Goal: Information Seeking & Learning: Find specific fact

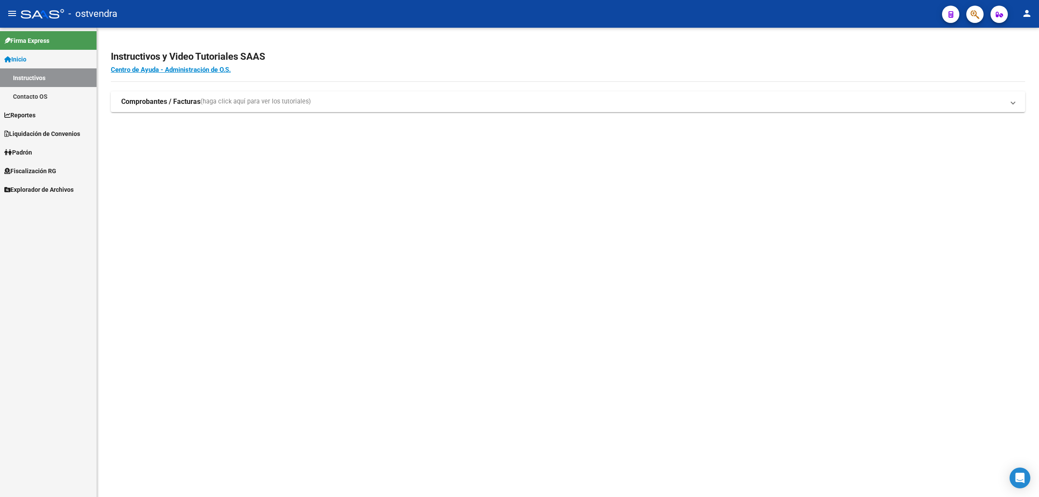
click at [38, 171] on span "Fiscalización RG" at bounding box center [30, 171] width 52 height 10
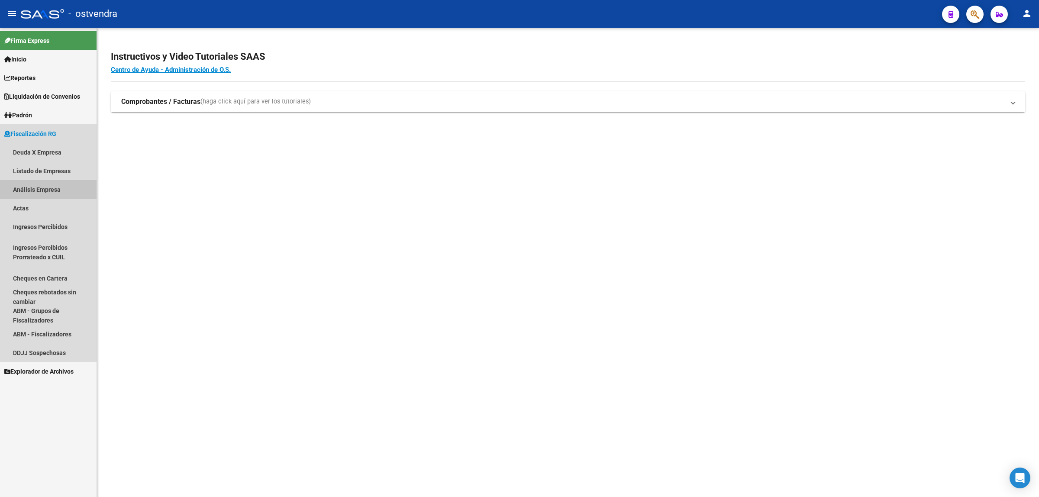
click at [52, 193] on link "Análisis Empresa" at bounding box center [48, 189] width 97 height 19
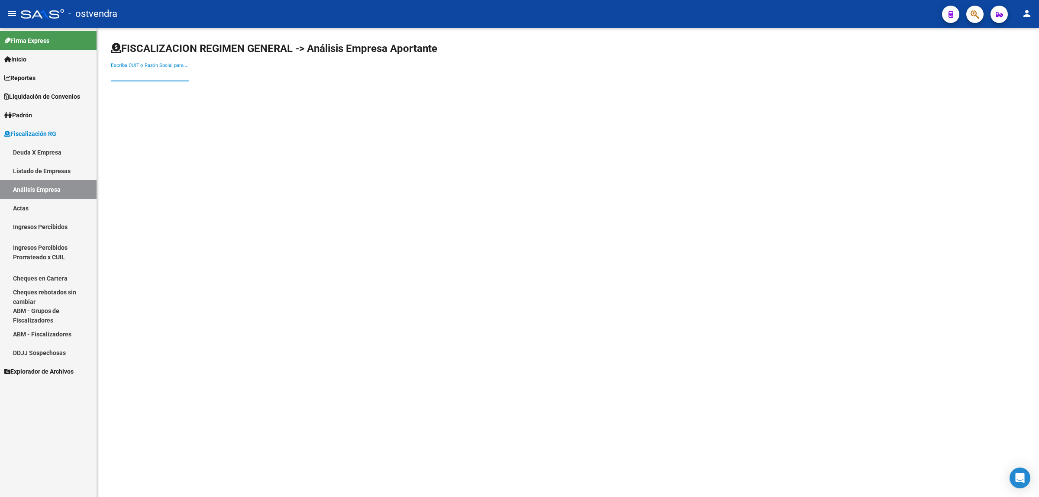
click at [176, 73] on input "Escriba CUIT o Razón Social para buscar" at bounding box center [150, 75] width 78 height 8
paste input "30711940703"
type input "30711940703"
click at [181, 87] on span "CABALLEROS TEMPLARIOS SRL" at bounding box center [241, 91] width 246 height 21
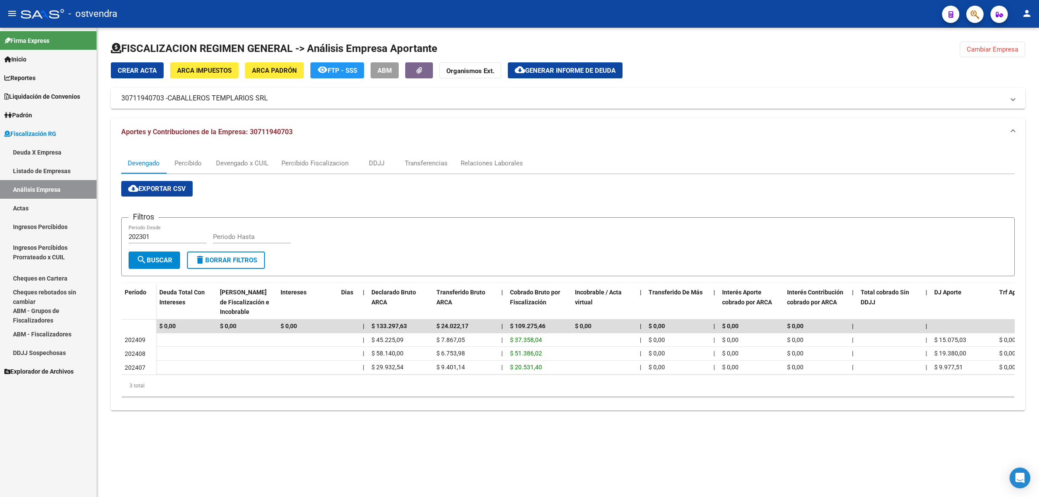
drag, startPoint x: 992, startPoint y: 50, endPoint x: 976, endPoint y: 56, distance: 17.5
click at [992, 51] on span "Cambiar Empresa" at bounding box center [993, 49] width 52 height 8
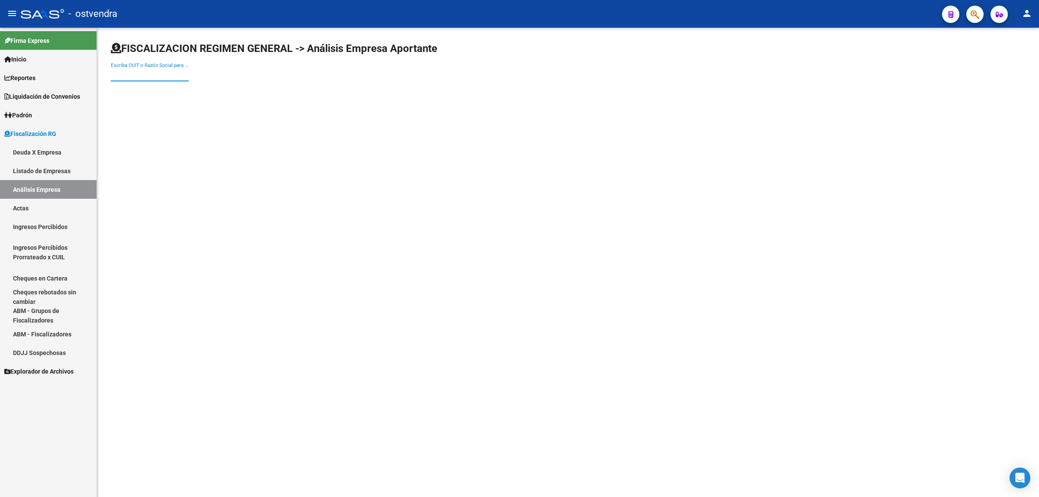
click at [158, 77] on input "Escriba CUIT o Razón Social para buscar" at bounding box center [150, 75] width 78 height 8
paste input "30715859382"
type input "30715859382"
click at [170, 94] on span "HDK01 GROUP S.A." at bounding box center [241, 91] width 246 height 21
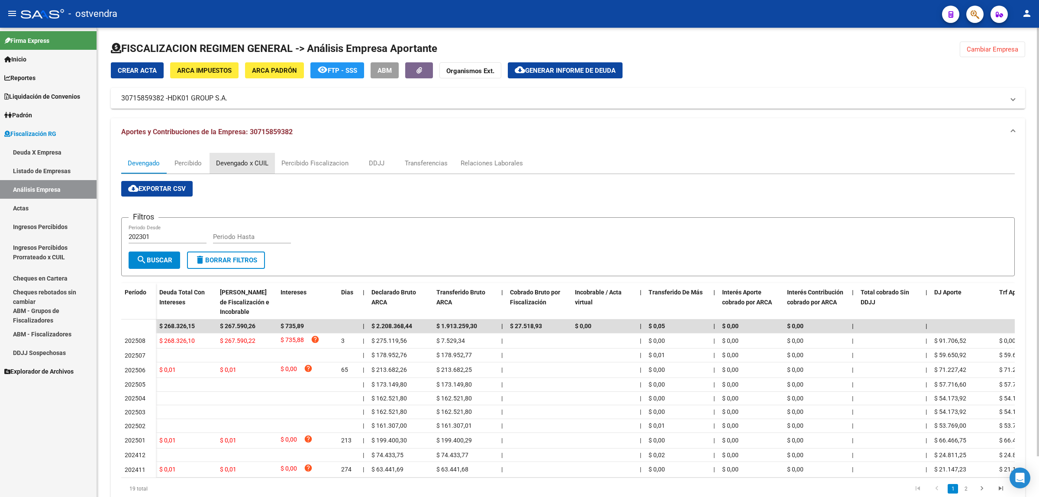
click at [242, 161] on div "Devengado x CUIL" at bounding box center [242, 164] width 52 height 10
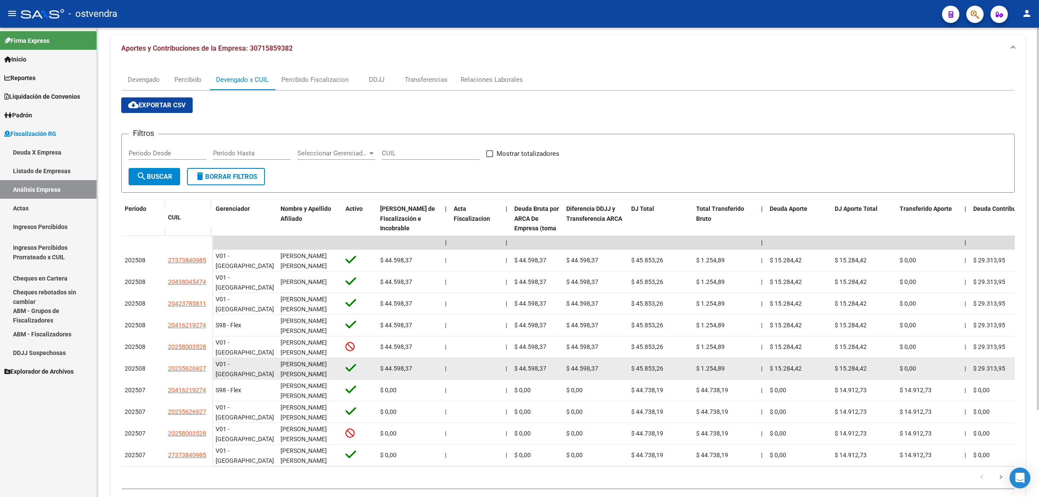
scroll to position [107, 0]
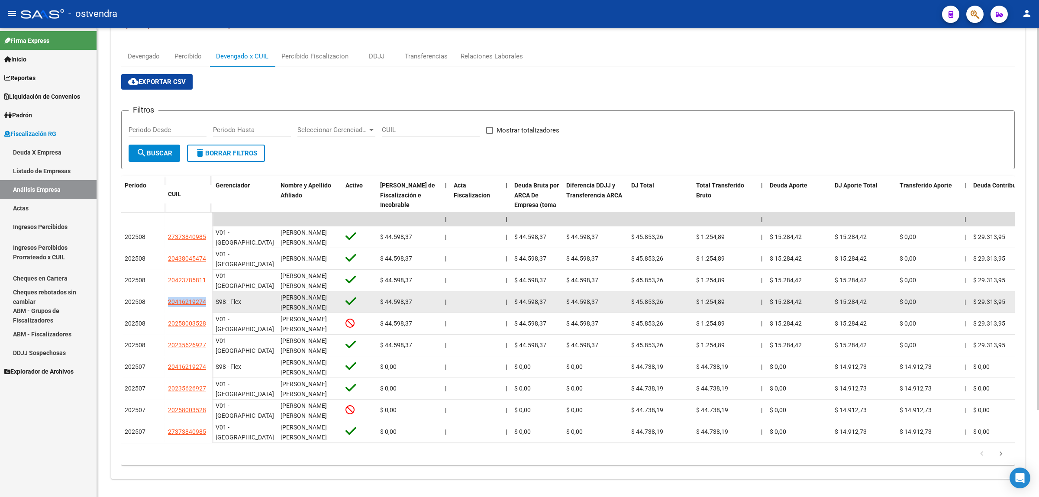
drag, startPoint x: 159, startPoint y: 302, endPoint x: 208, endPoint y: 304, distance: 49.0
click at [208, 304] on div "202508 20416219274" at bounding box center [166, 302] width 91 height 22
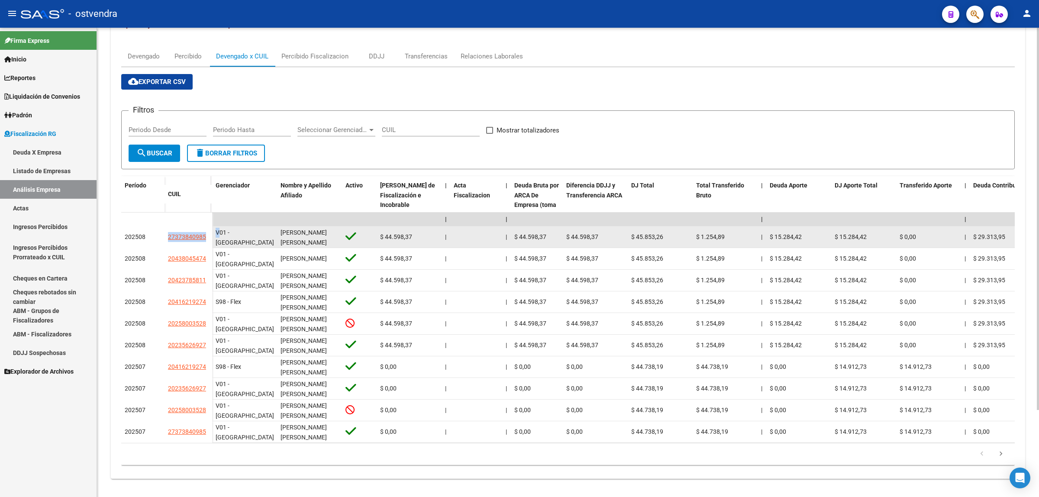
drag, startPoint x: 161, startPoint y: 235, endPoint x: 217, endPoint y: 240, distance: 56.5
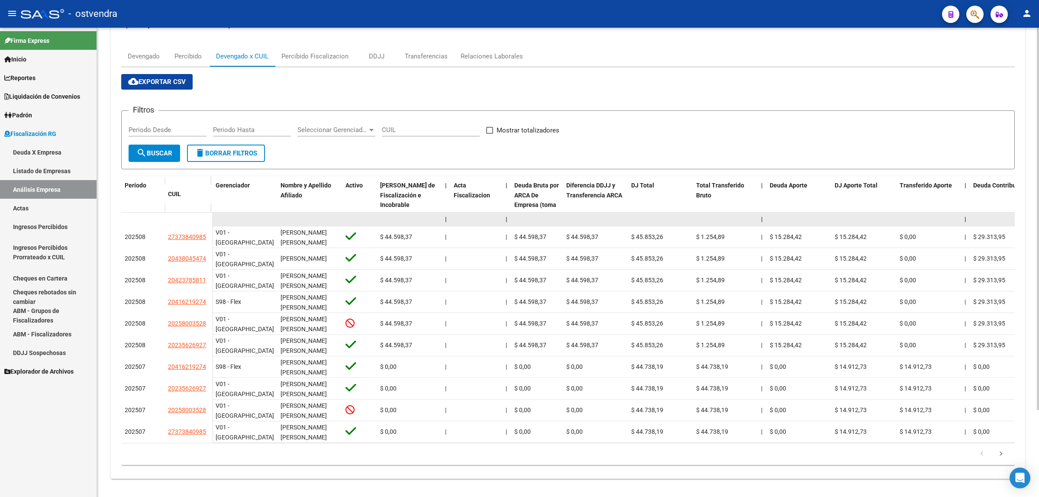
click at [165, 218] on datatable-body-cell at bounding box center [189, 220] width 48 height 14
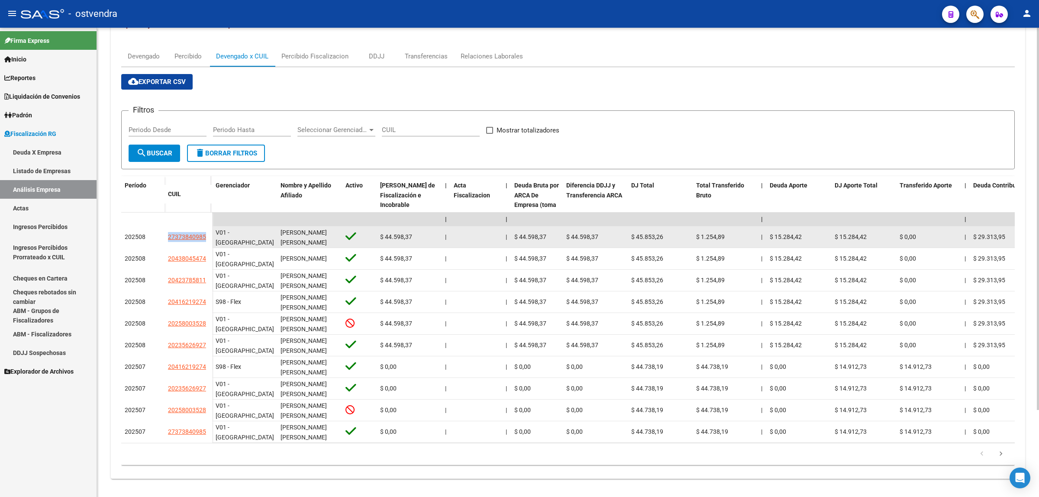
drag, startPoint x: 167, startPoint y: 234, endPoint x: 206, endPoint y: 239, distance: 39.7
click at [206, 239] on datatable-body-cell "27373840985" at bounding box center [189, 237] width 48 height 22
copy span "27373840985"
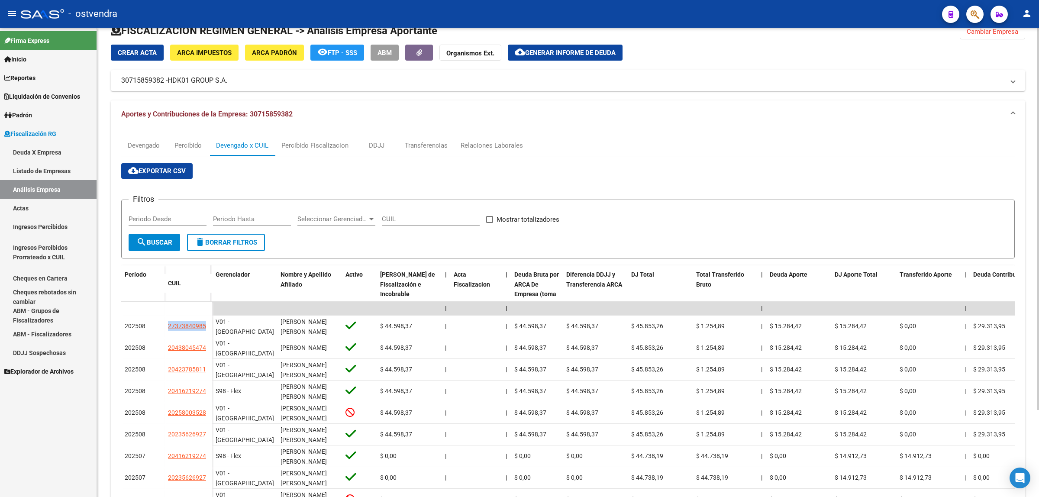
scroll to position [0, 0]
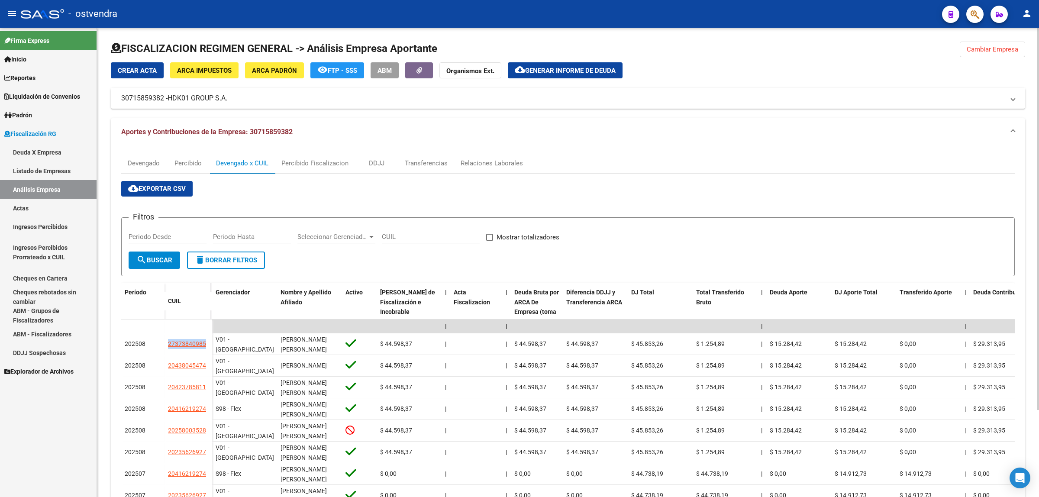
click at [1002, 51] on span "Cambiar Empresa" at bounding box center [993, 49] width 52 height 8
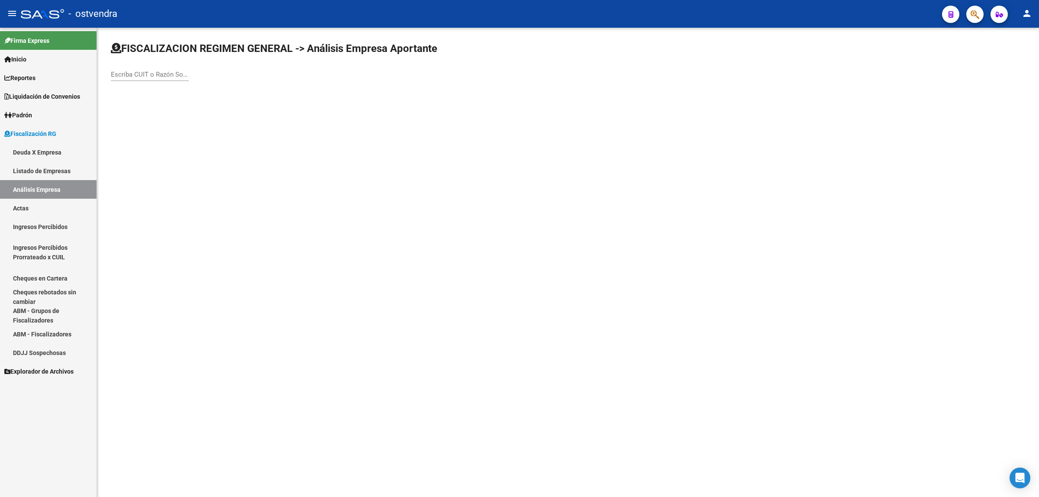
click at [162, 68] on div "Escriba CUIT o Razón Social para buscar" at bounding box center [150, 71] width 78 height 19
paste input "30709287296"
type input "30709287296"
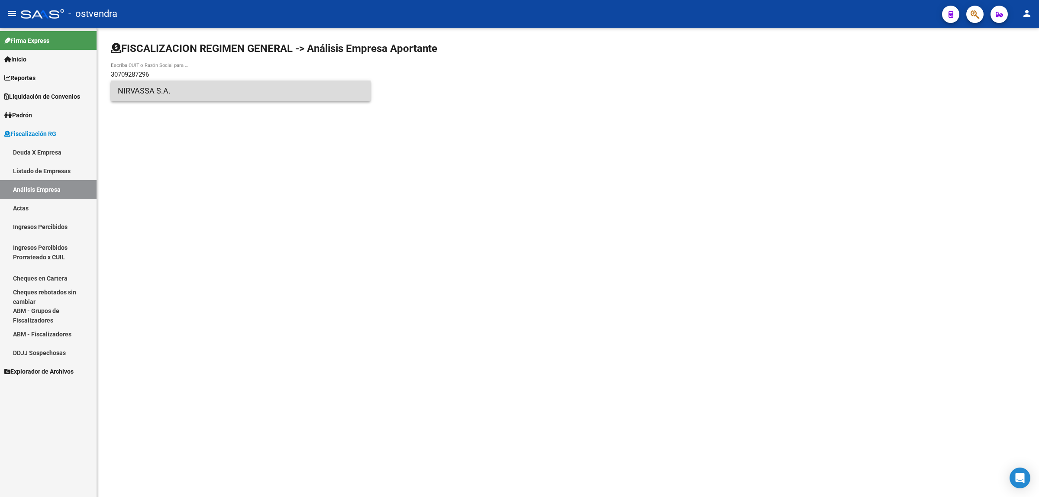
click at [178, 90] on span "NIRVASSA S.A." at bounding box center [241, 91] width 246 height 21
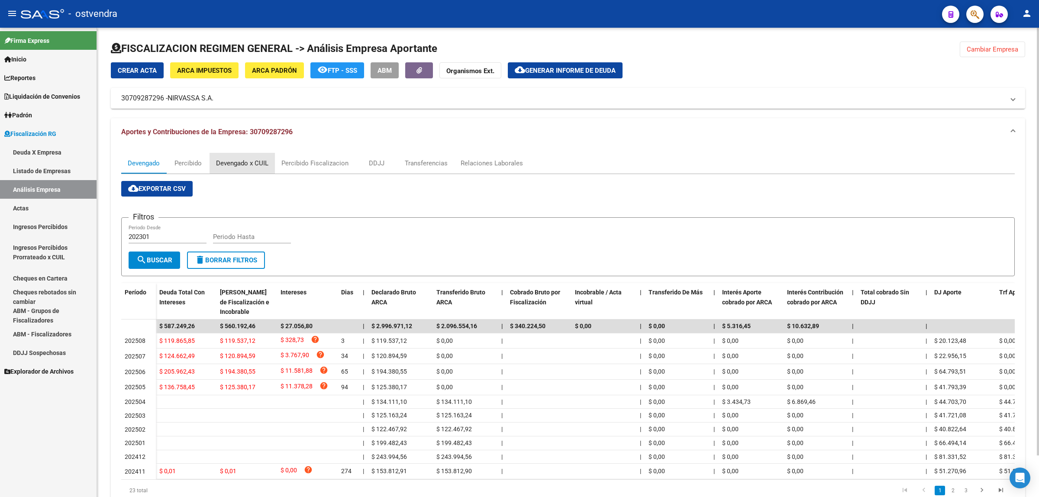
click at [248, 161] on div "Devengado x CUIL" at bounding box center [242, 164] width 52 height 10
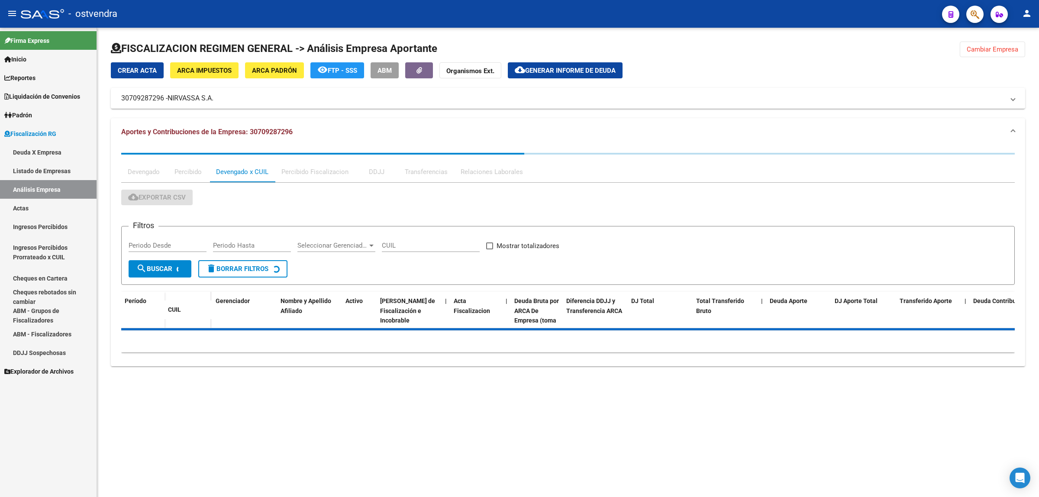
drag, startPoint x: 155, startPoint y: 302, endPoint x: 734, endPoint y: 165, distance: 595.4
click at [734, 165] on div "Devengado Percibido Devengado x CUIL Percibido Fiscalizacion DDJJ Transferencia…" at bounding box center [568, 172] width 894 height 21
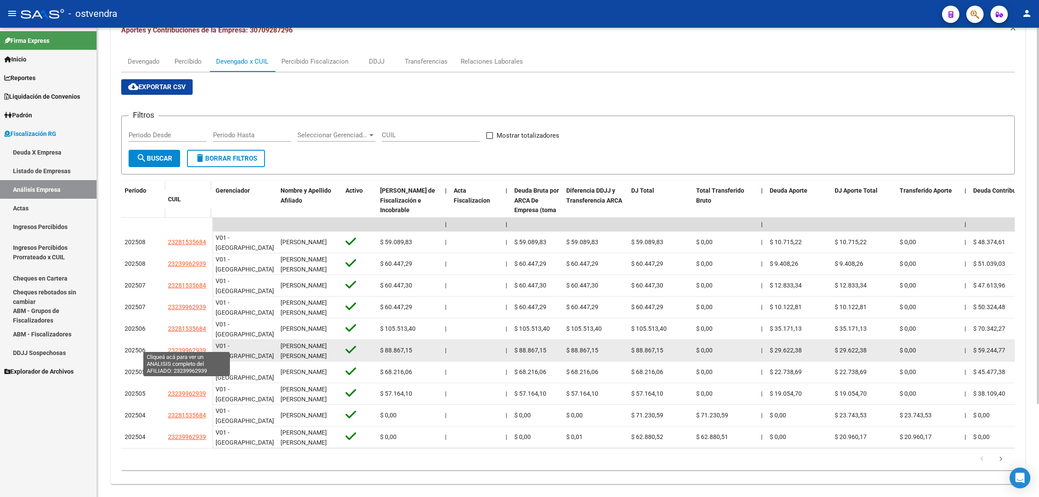
scroll to position [108, 0]
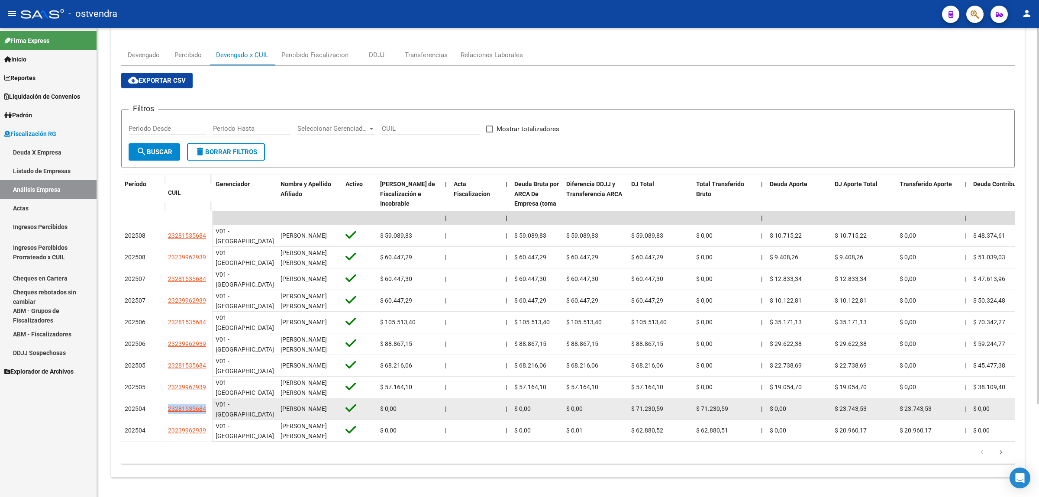
drag, startPoint x: 165, startPoint y: 408, endPoint x: 206, endPoint y: 407, distance: 40.3
click at [206, 407] on datatable-body-cell "23281535684" at bounding box center [189, 409] width 48 height 22
copy span "23281535684"
